Goal: Task Accomplishment & Management: Use online tool/utility

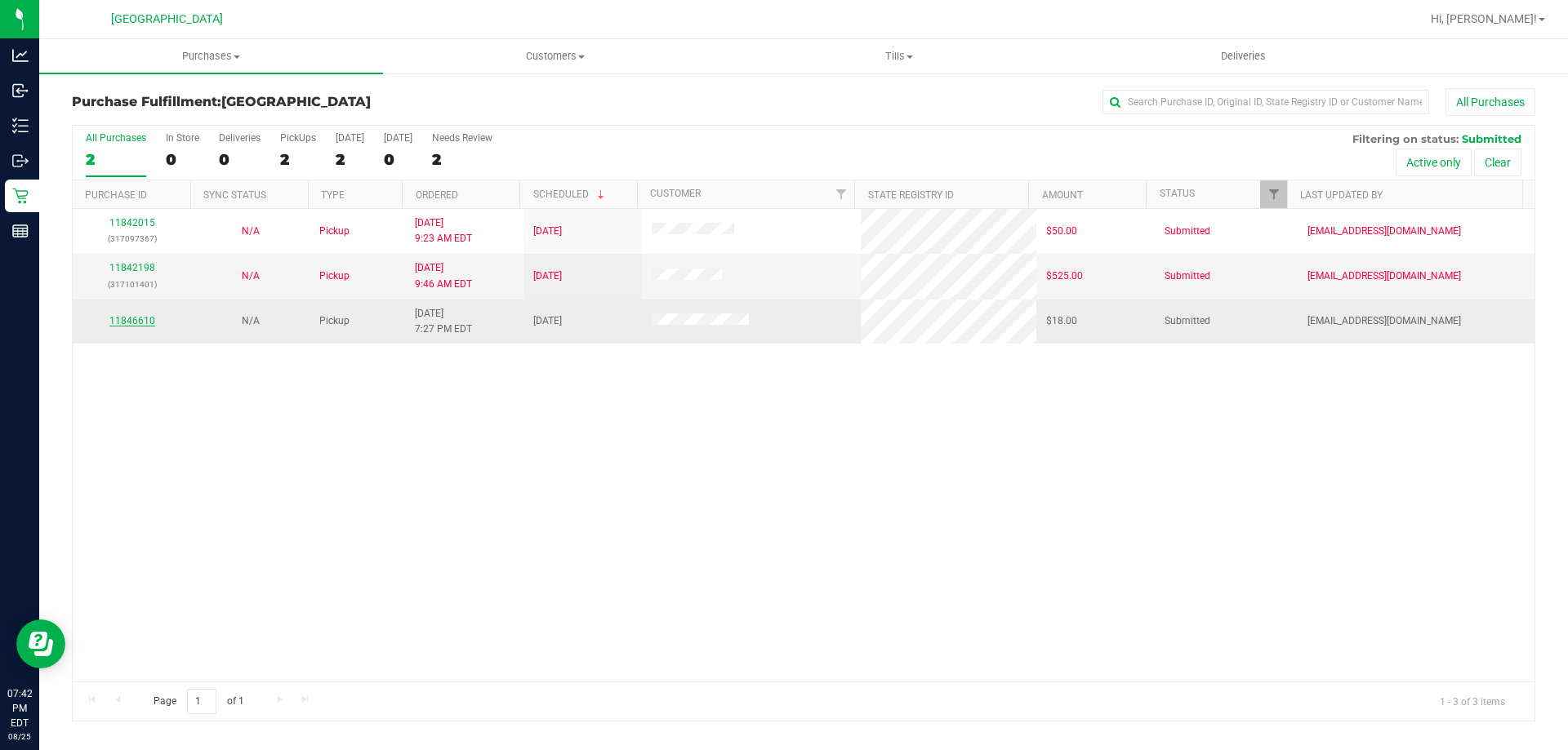
click at [144, 317] on link "11846610" at bounding box center [133, 322] width 46 height 12
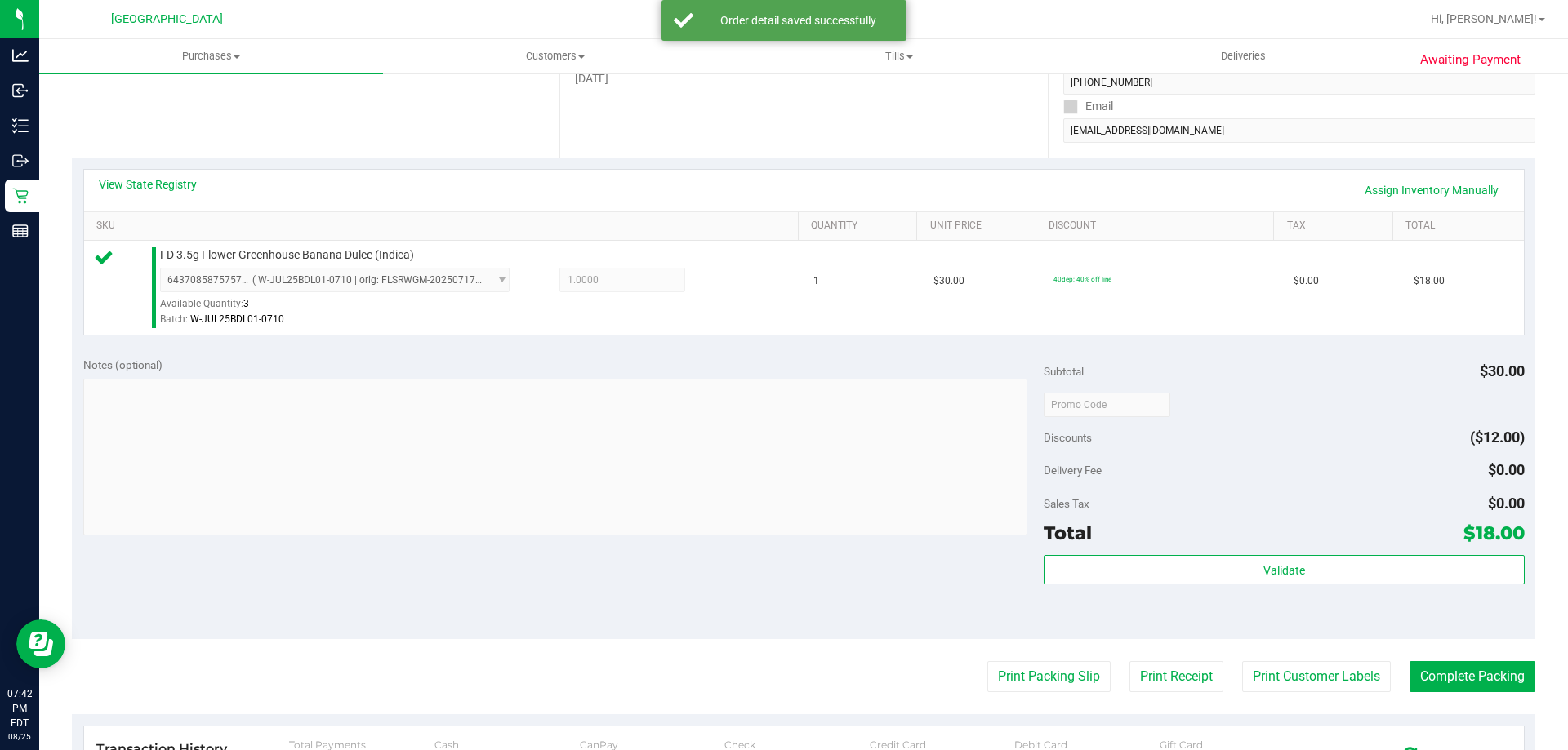
scroll to position [585, 0]
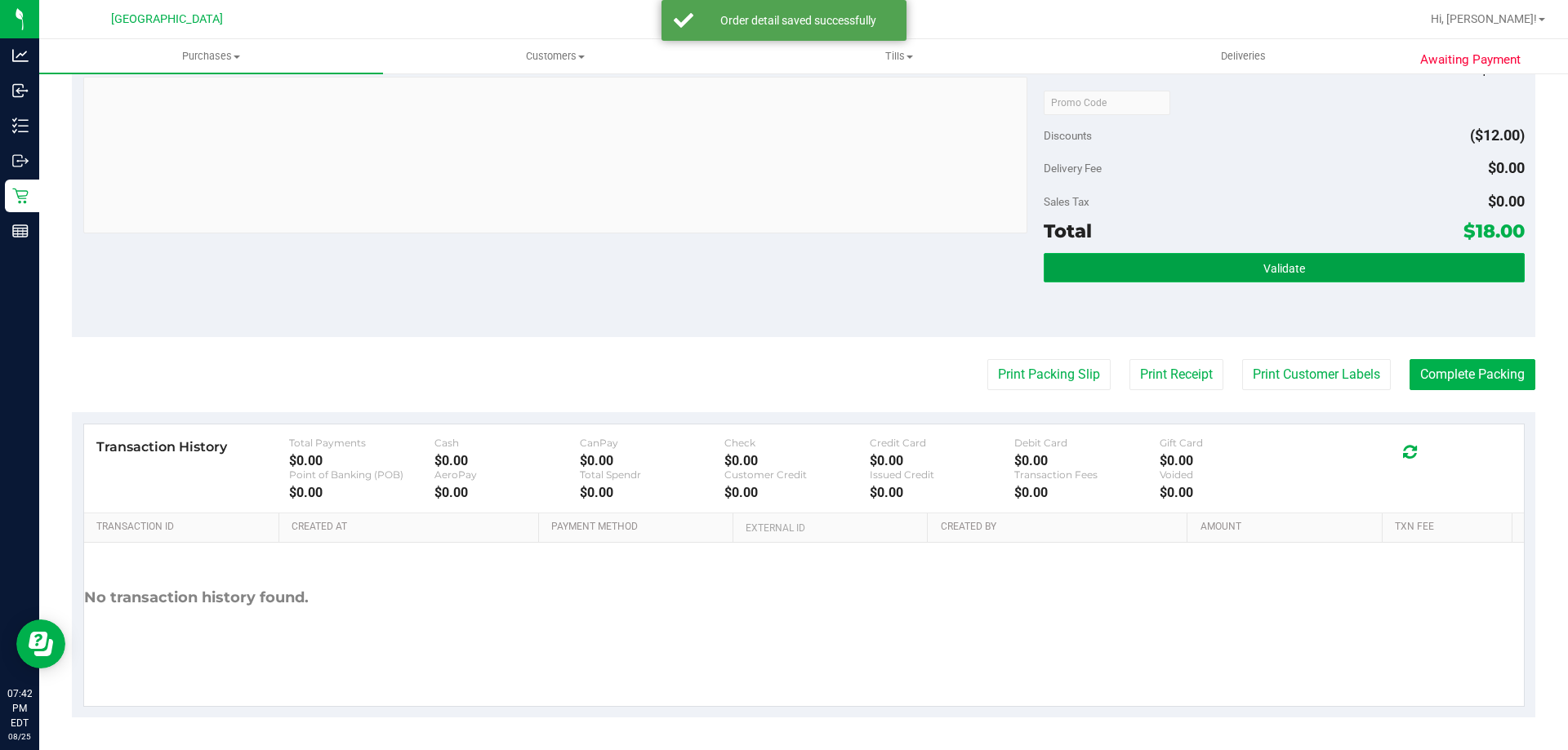
click at [1110, 257] on button "Validate" at bounding box center [1283, 268] width 480 height 30
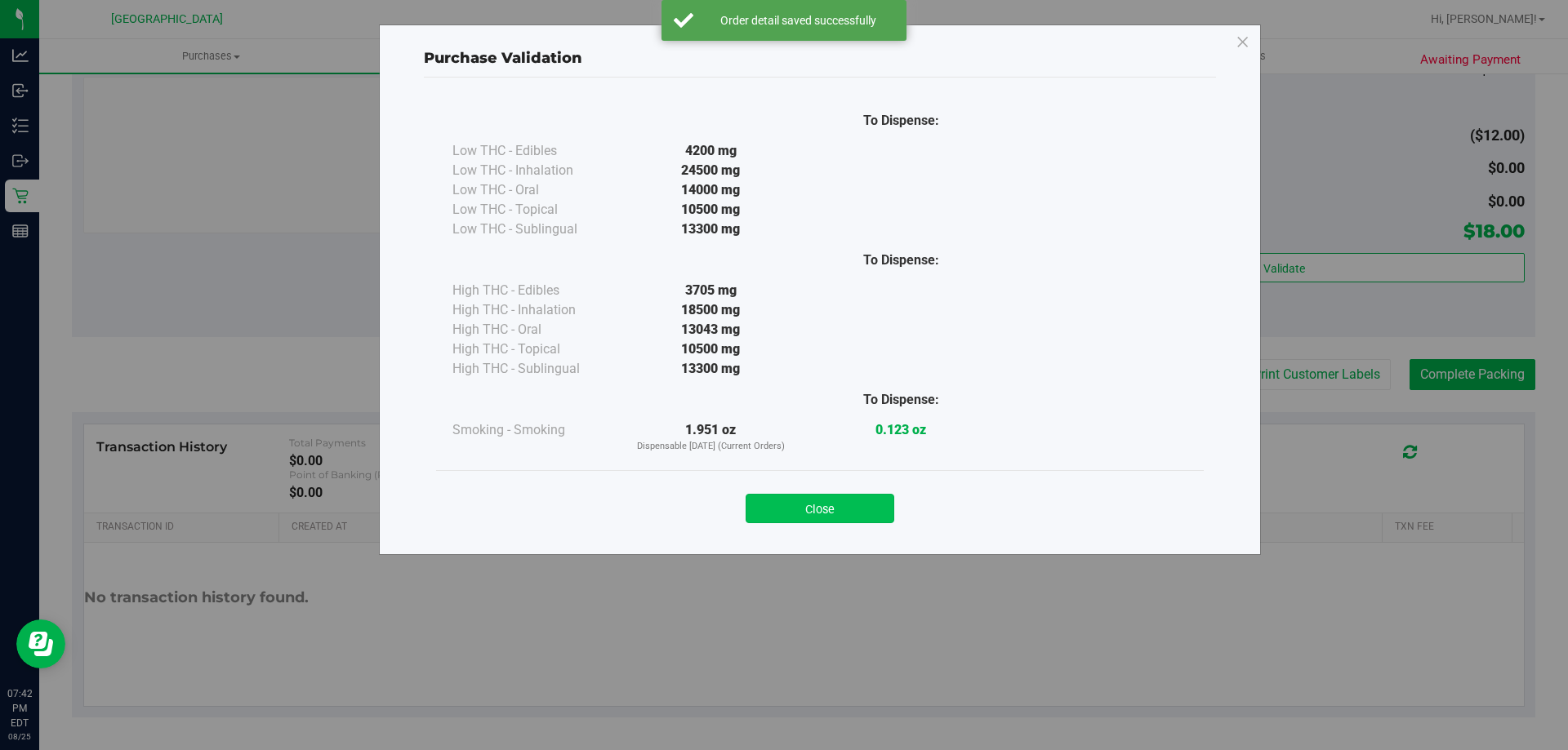
click at [806, 502] on button "Close" at bounding box center [820, 509] width 148 height 30
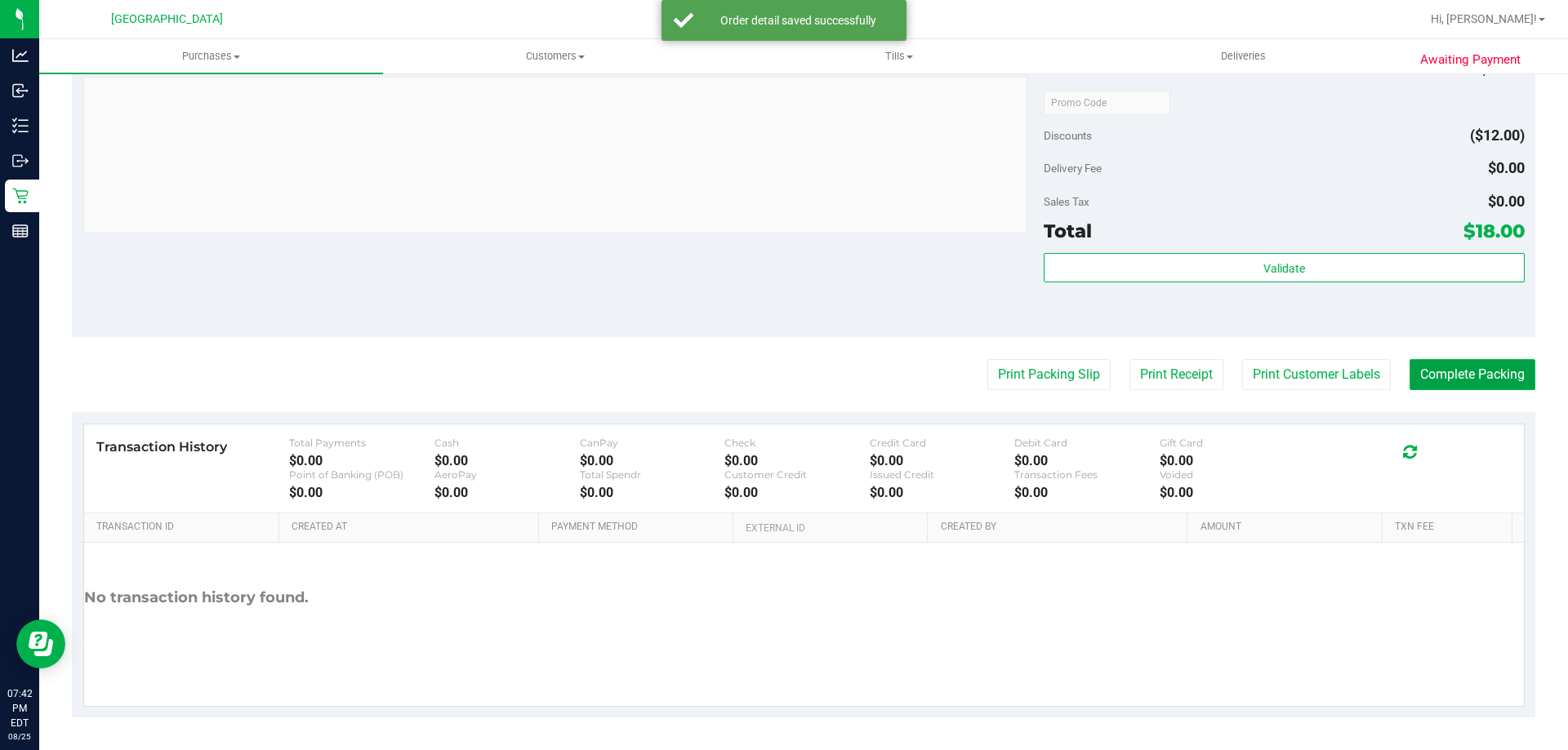
click at [1423, 379] on button "Complete Packing" at bounding box center [1471, 374] width 126 height 31
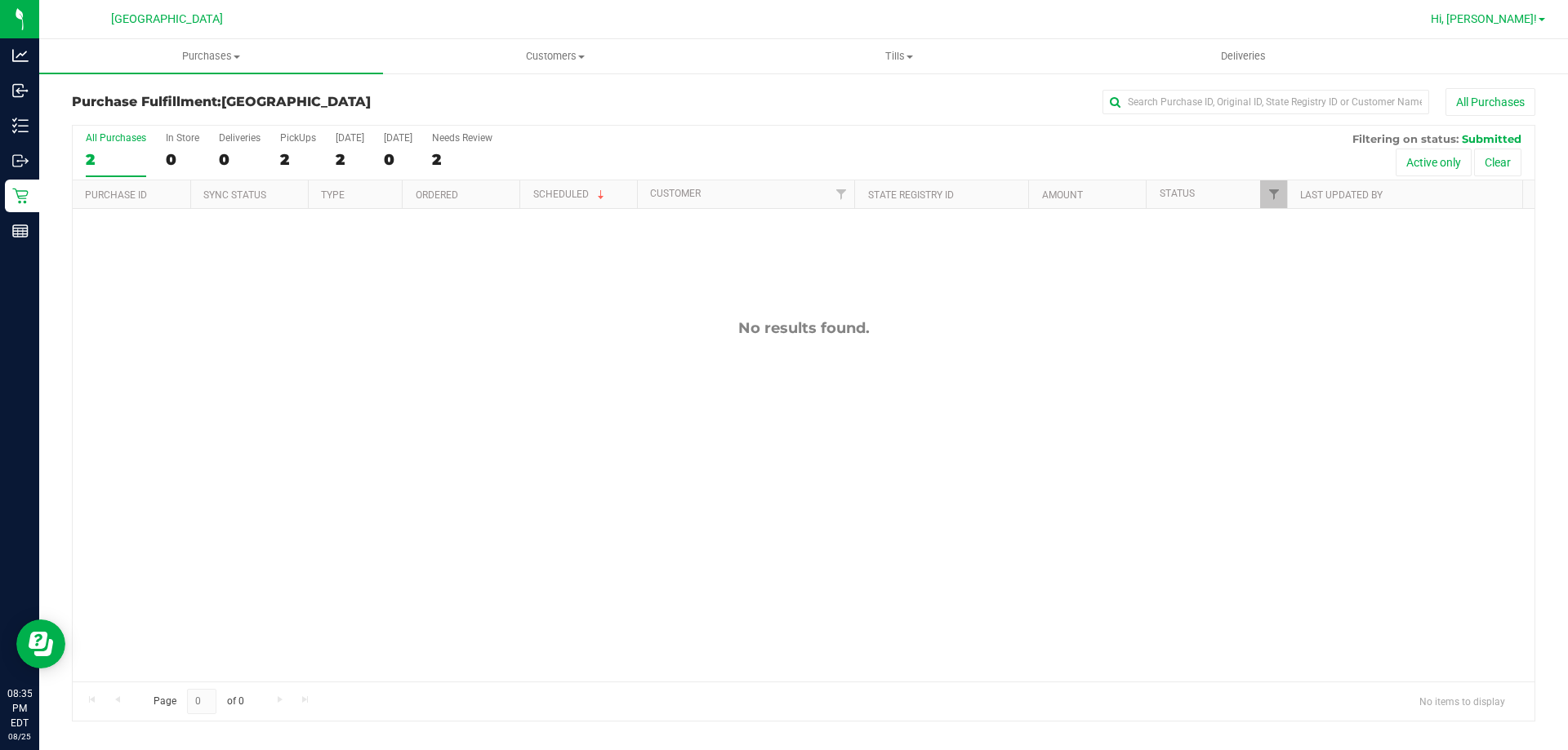
click at [1536, 26] on link "Hi, [PERSON_NAME]!" at bounding box center [1487, 19] width 128 height 17
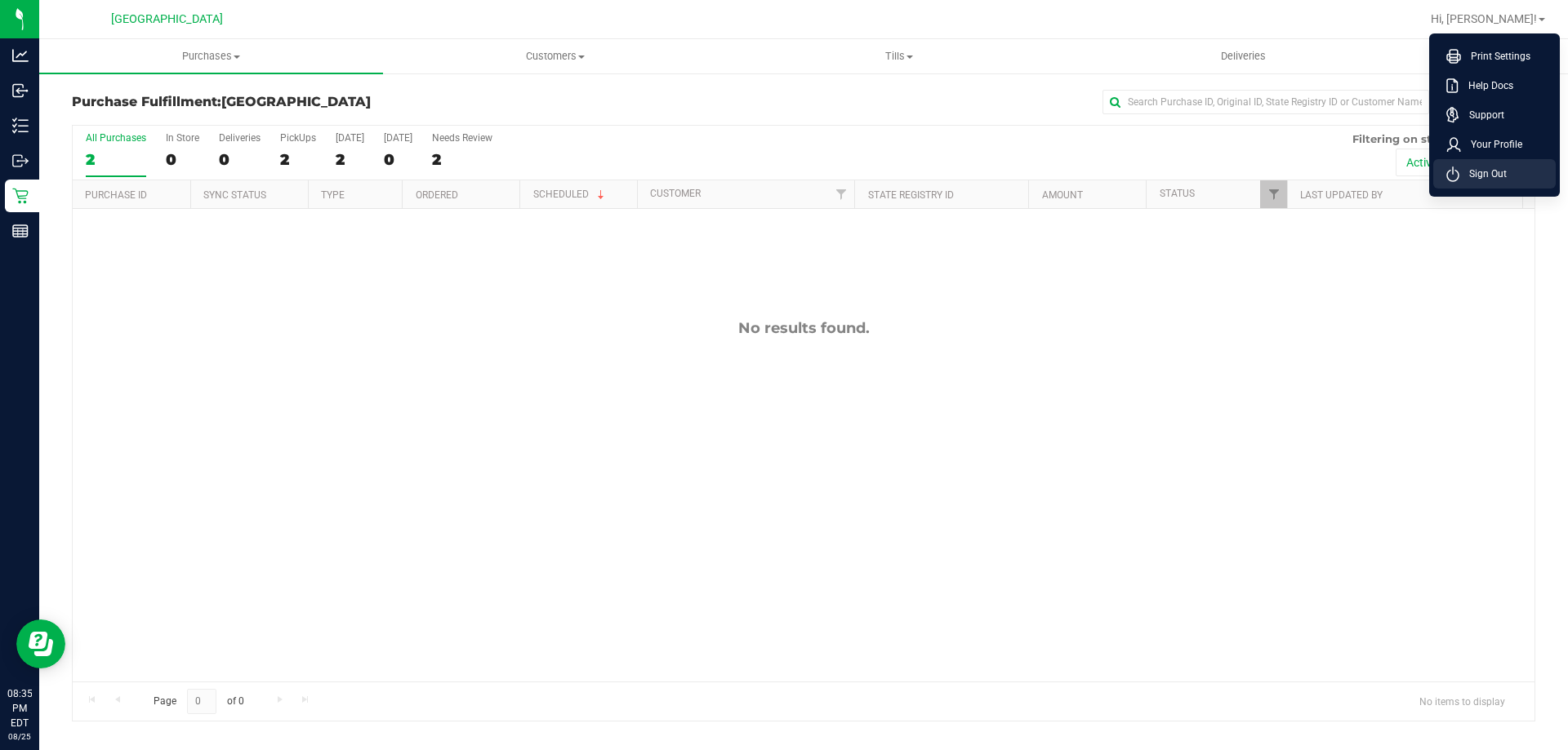
click at [1498, 180] on span "Sign Out" at bounding box center [1483, 174] width 47 height 17
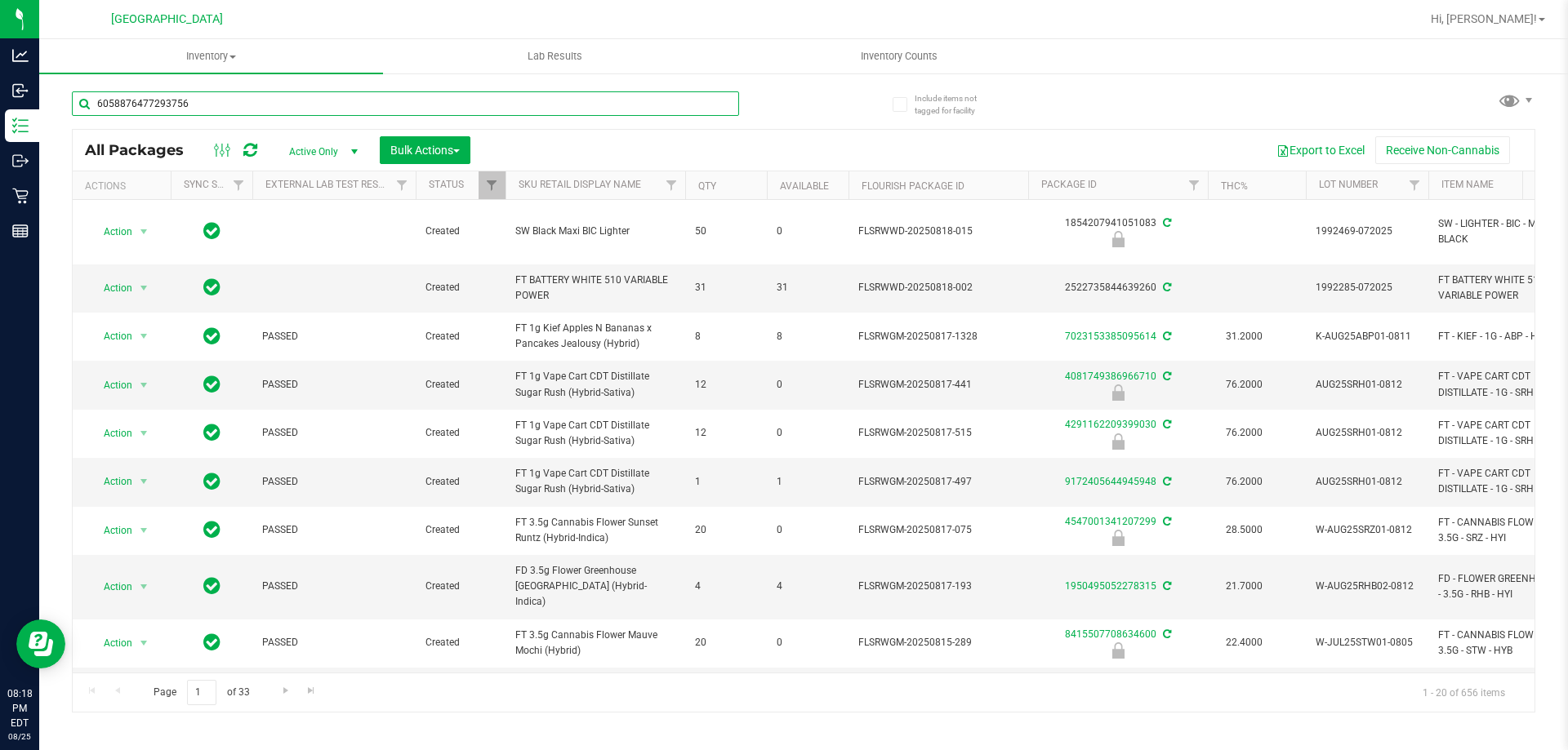
type input "6058876477293756"
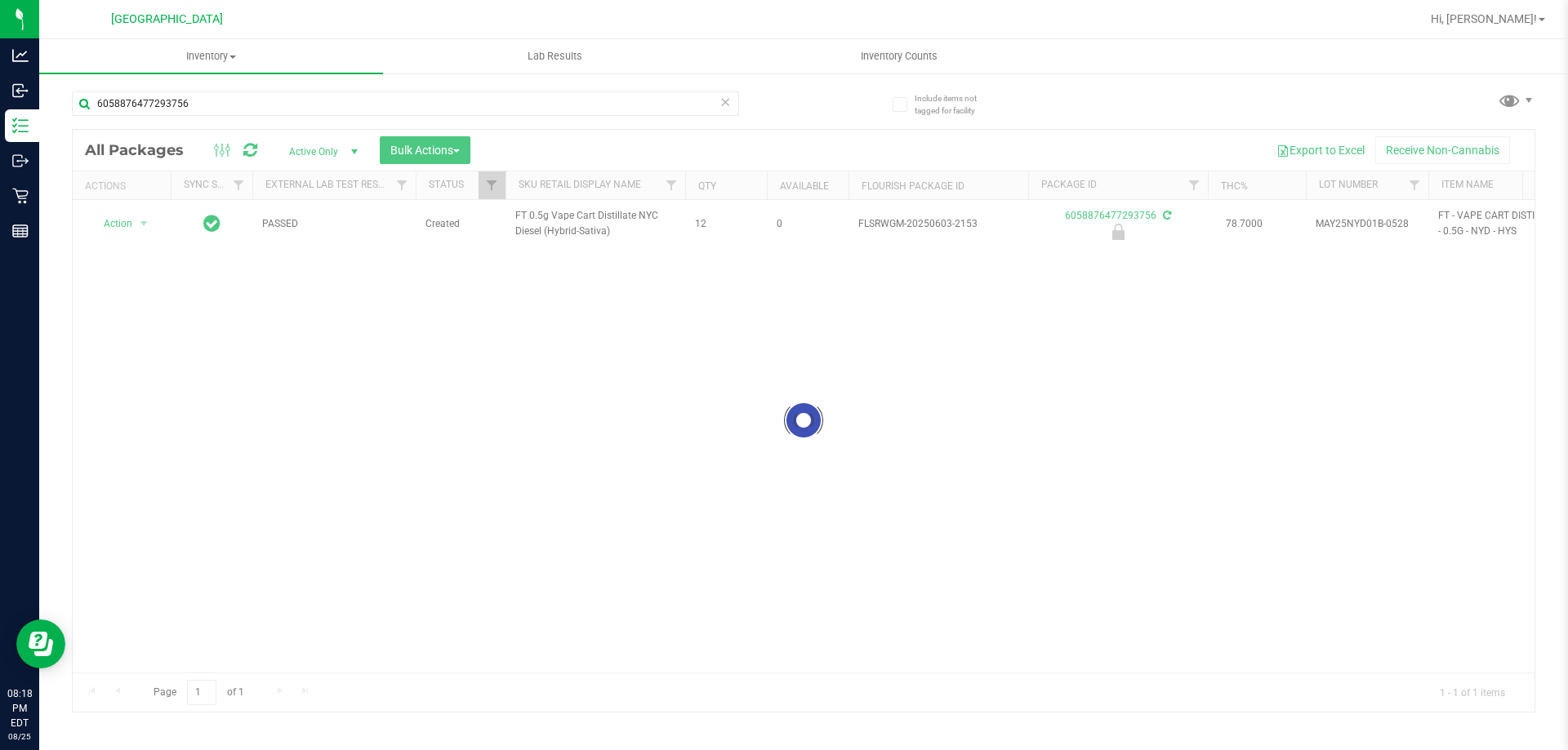
click at [128, 234] on div at bounding box center [802, 421] width 1461 height 582
click at [124, 227] on span "Action" at bounding box center [111, 224] width 45 height 23
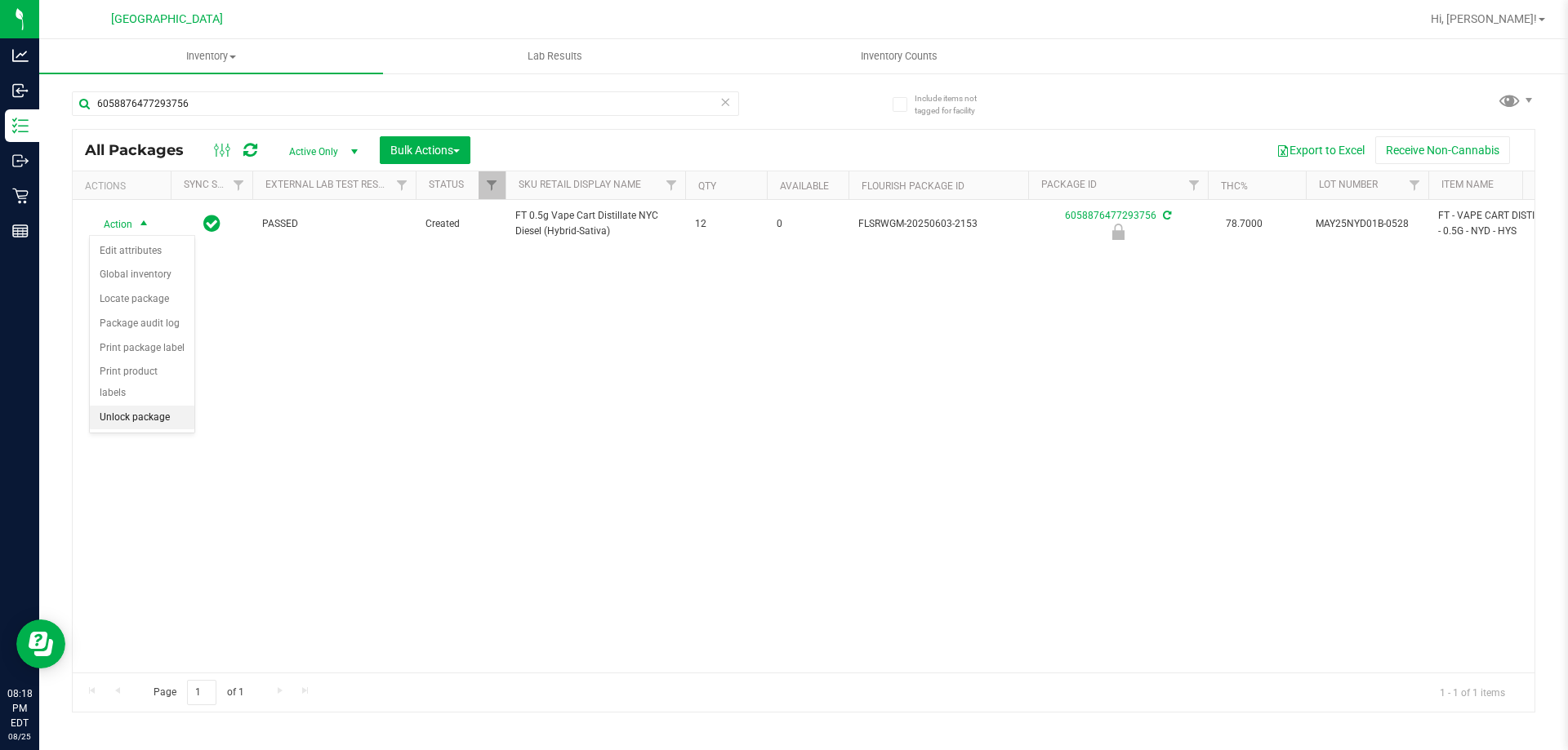
click at [171, 406] on li "Unlock package" at bounding box center [142, 418] width 105 height 25
